Goal: Information Seeking & Learning: Learn about a topic

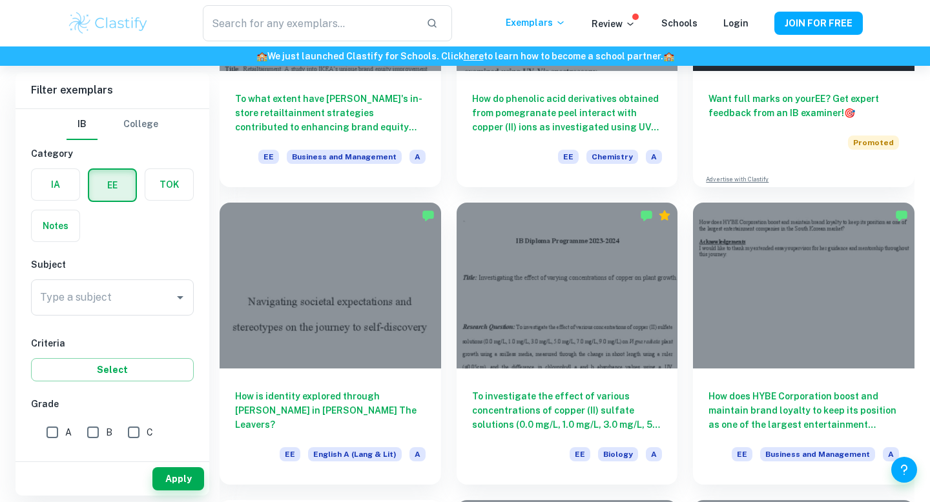
scroll to position [345, 0]
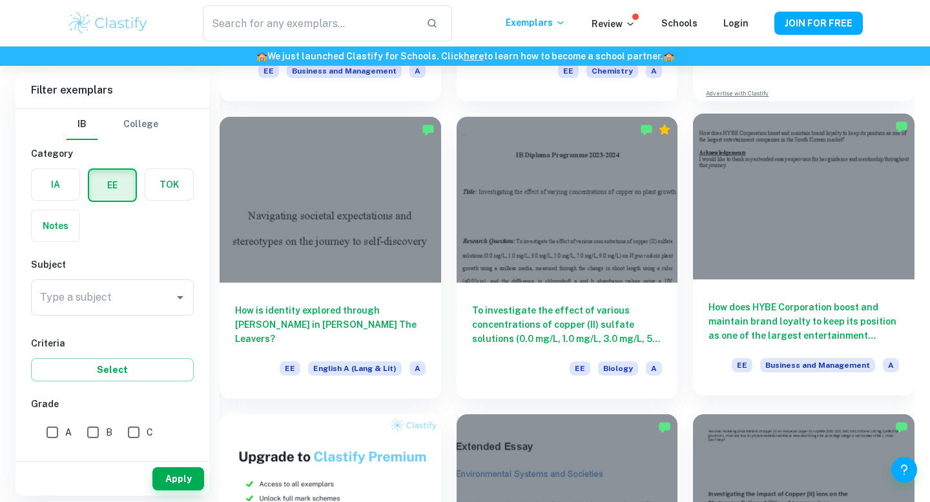
click at [820, 220] on div at bounding box center [804, 197] width 222 height 166
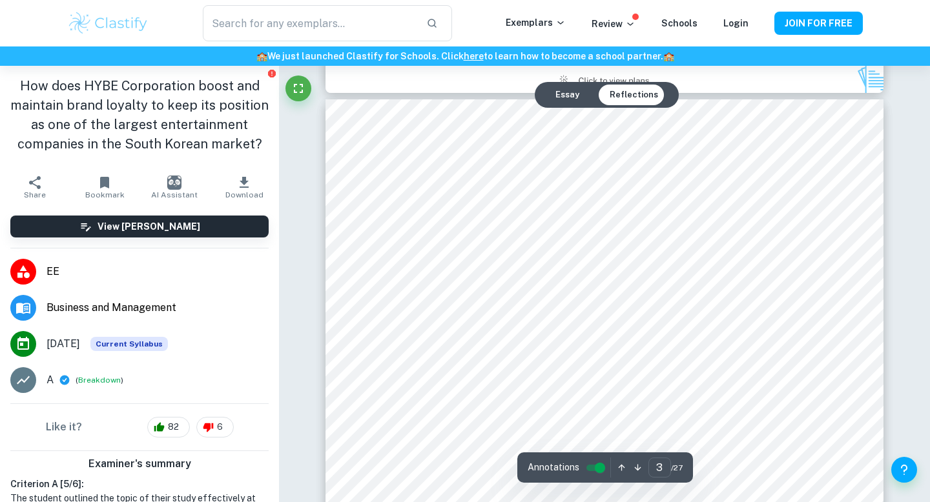
scroll to position [1774, 0]
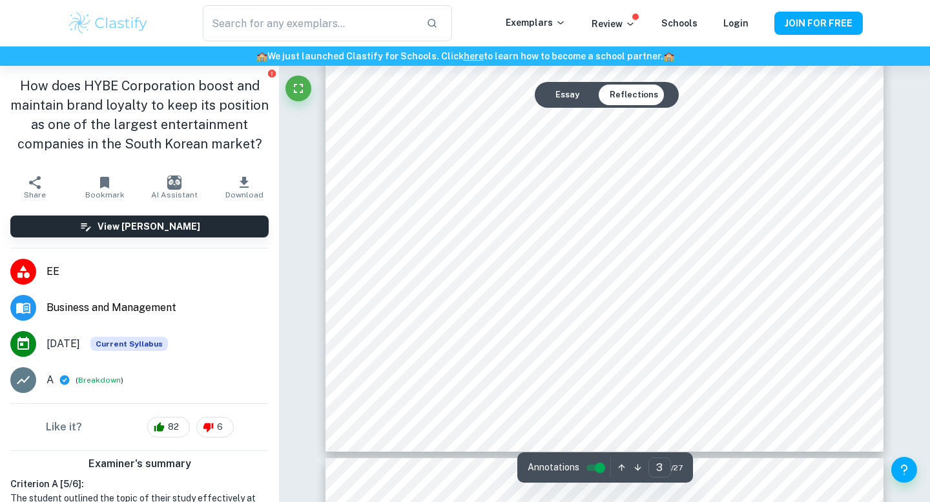
type input "4"
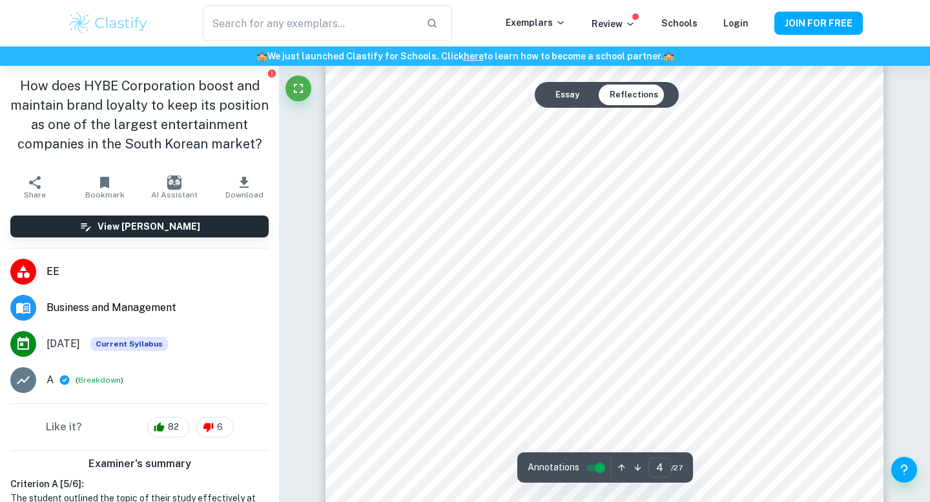
scroll to position [2776, 0]
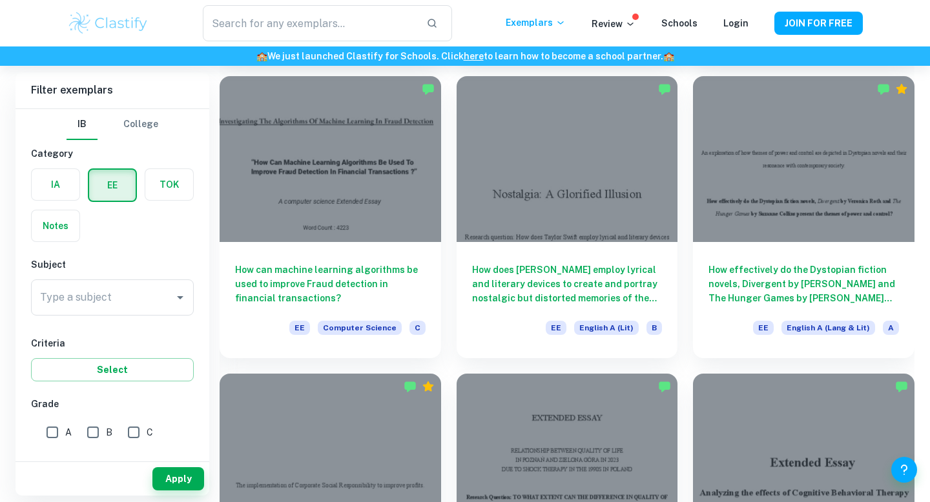
scroll to position [2561, 0]
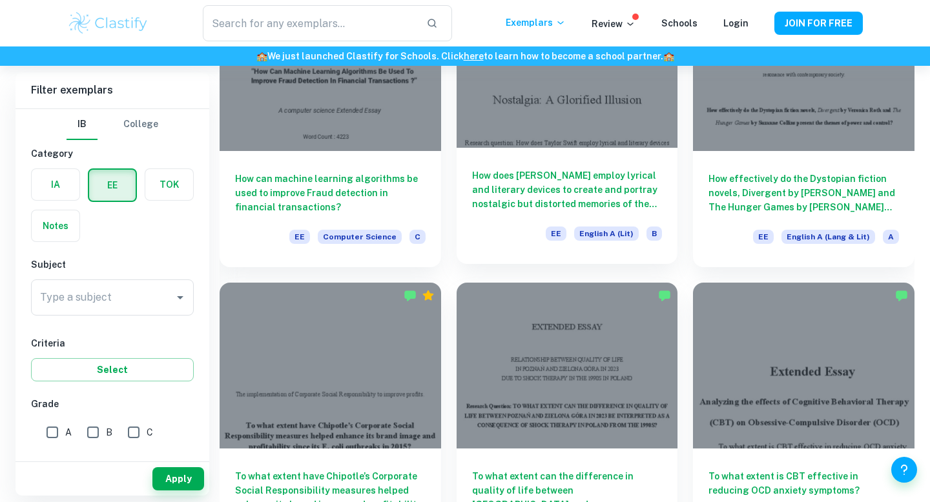
click at [601, 197] on h6 "How does [PERSON_NAME] employ lyrical and literary devices to create and portra…" at bounding box center [567, 190] width 191 height 43
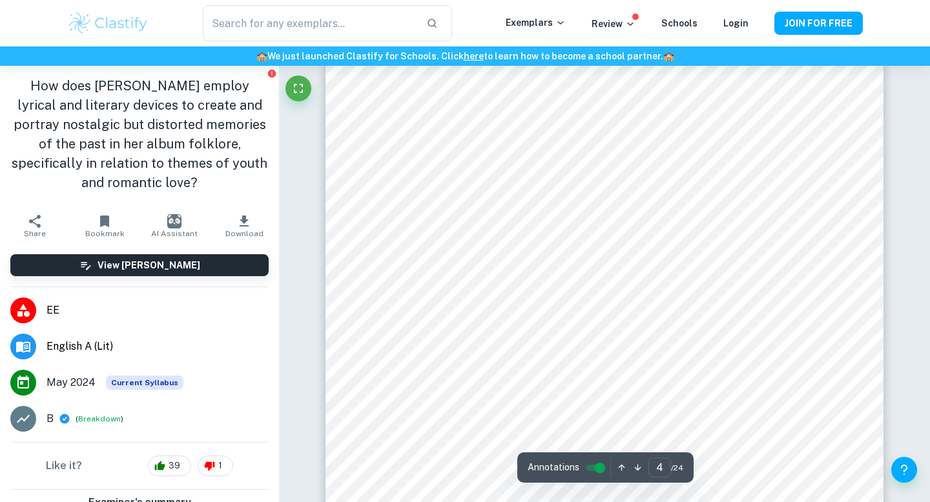
scroll to position [2902, 0]
type input "6"
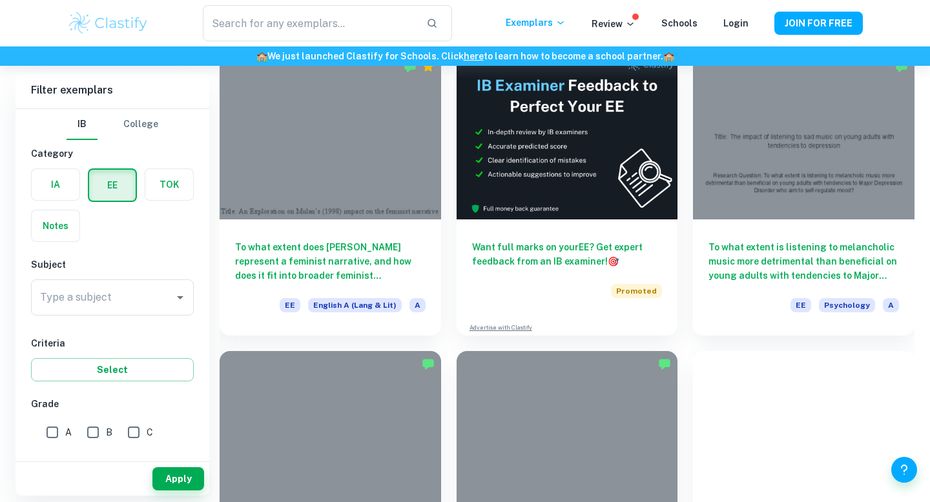
scroll to position [3418, 0]
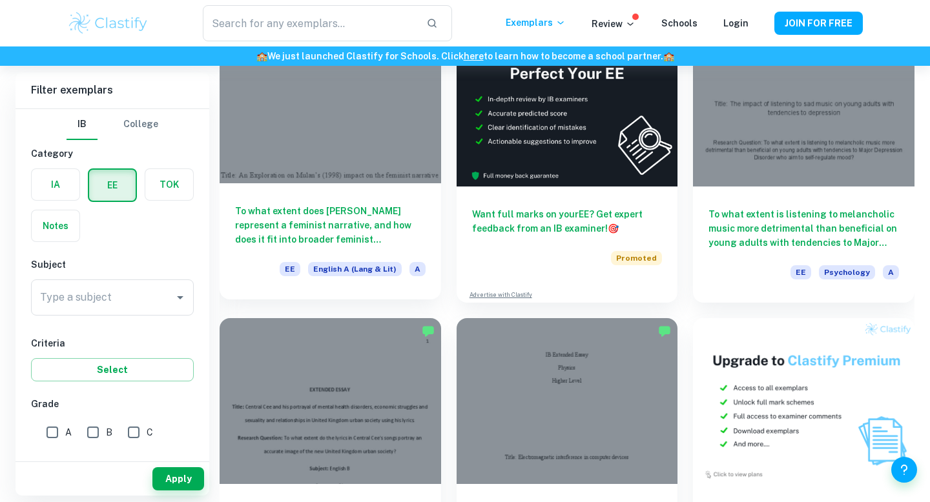
click at [353, 209] on h6 "To what extent does [PERSON_NAME] represent a feminist narrative, and how does …" at bounding box center [330, 225] width 191 height 43
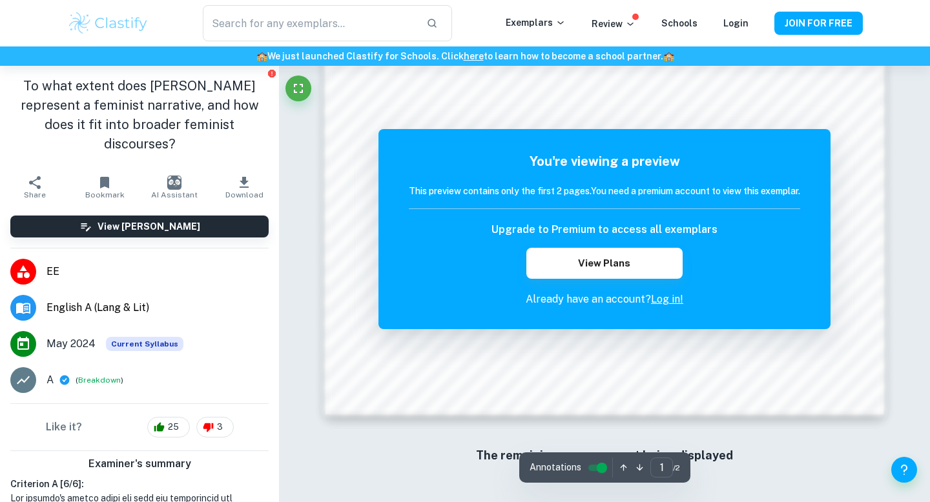
scroll to position [1243, 0]
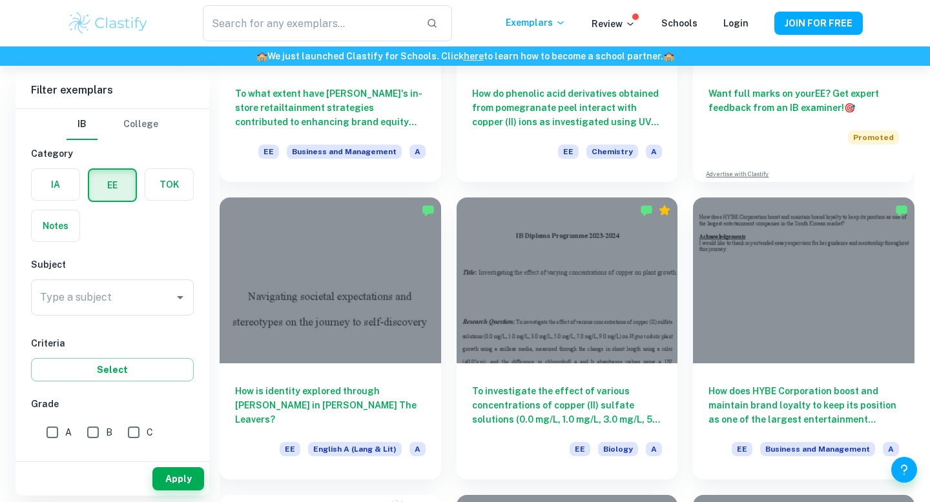
scroll to position [268, 0]
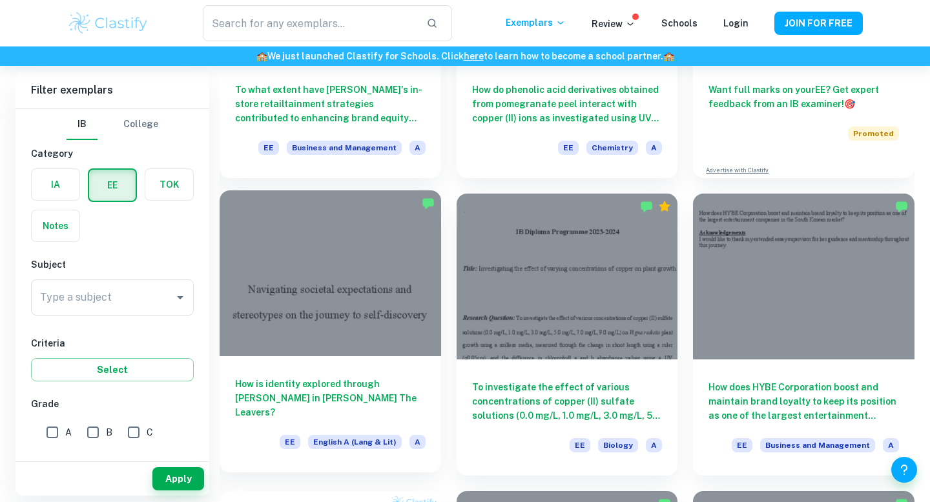
click at [345, 387] on h6 "How is identity explored through [PERSON_NAME] in [PERSON_NAME] The Leavers?" at bounding box center [330, 398] width 191 height 43
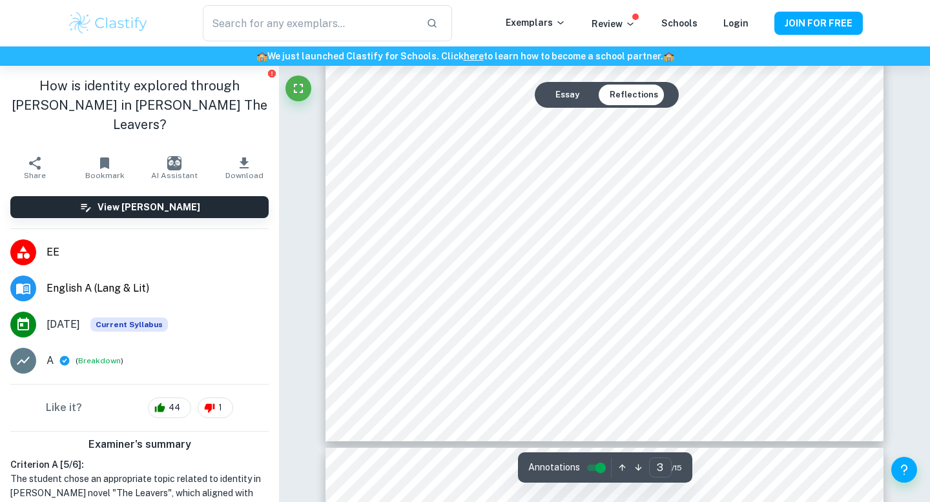
scroll to position [2197, 0]
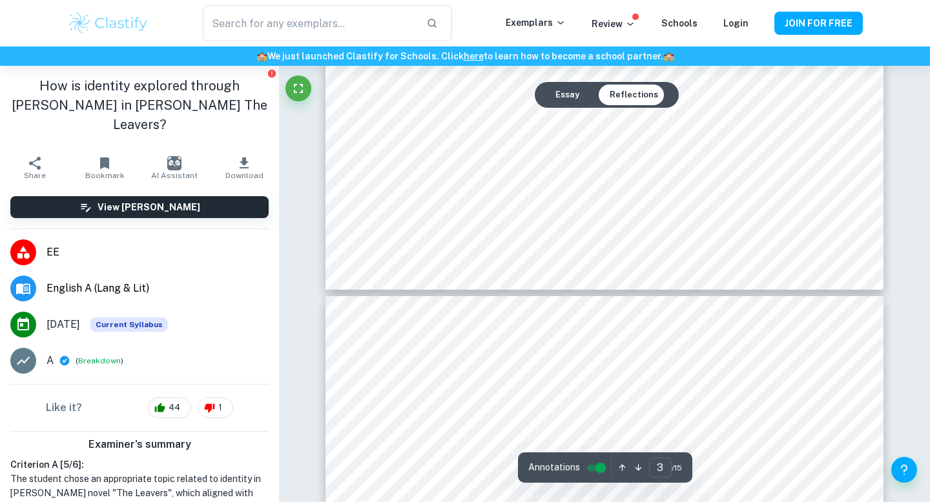
type input "4"
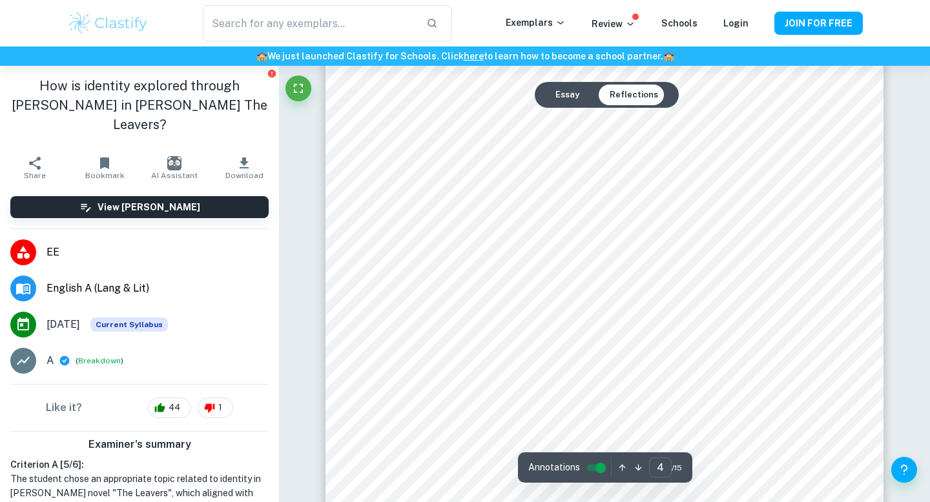
scroll to position [2660, 0]
